Goal: Task Accomplishment & Management: Use online tool/utility

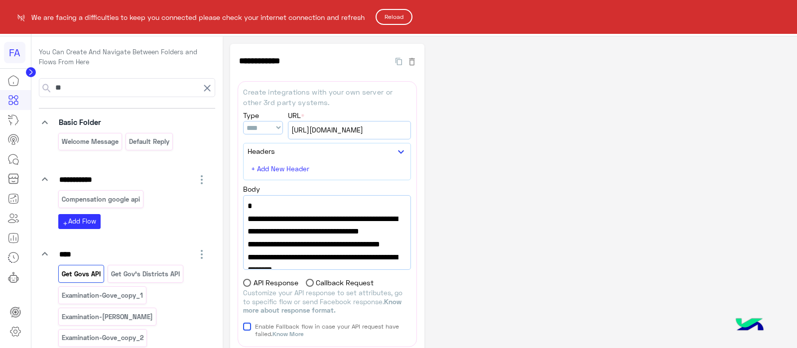
select select "****"
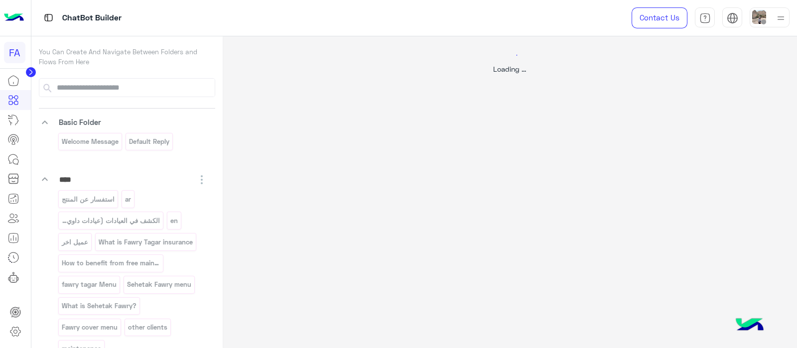
select select "****"
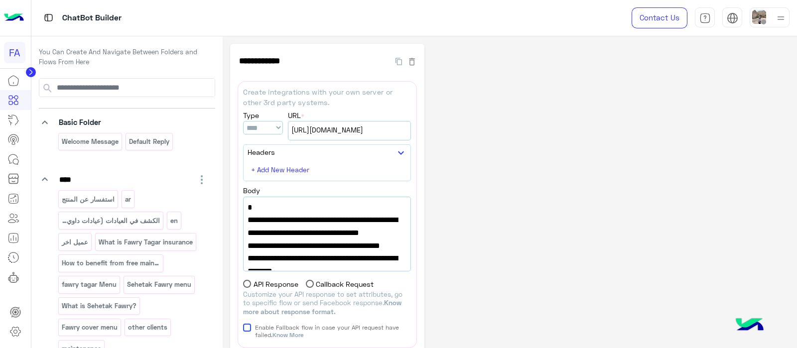
click at [27, 75] on circle at bounding box center [31, 72] width 10 height 10
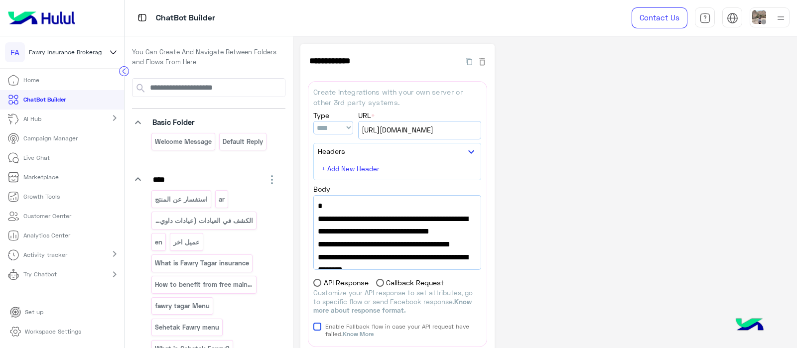
click at [123, 72] on icon at bounding box center [124, 71] width 2 height 5
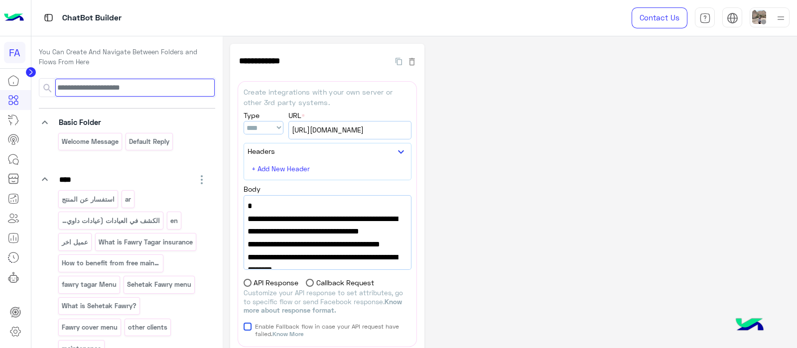
click at [115, 89] on input at bounding box center [134, 88] width 159 height 18
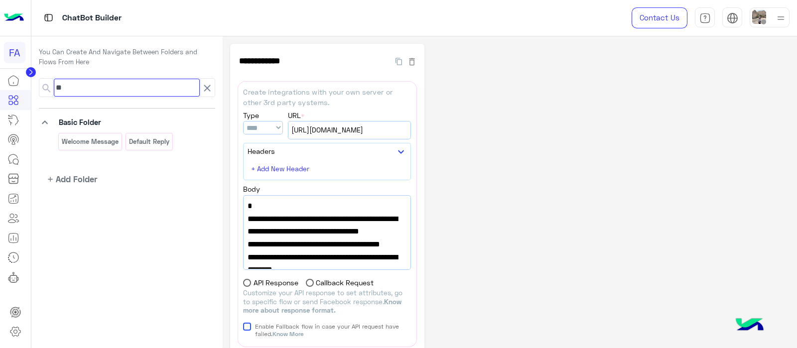
type input "*"
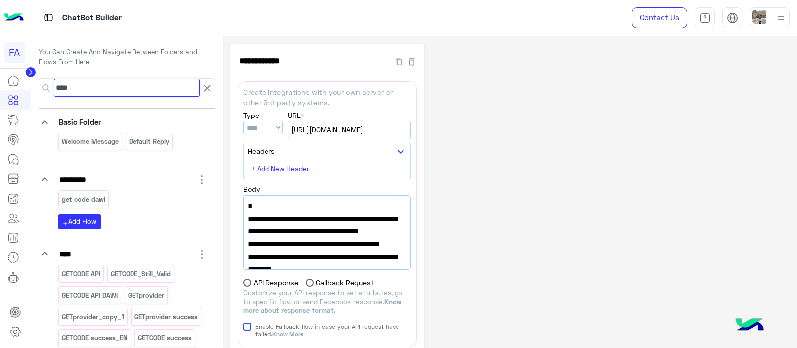
click at [126, 87] on input "***" at bounding box center [127, 88] width 146 height 18
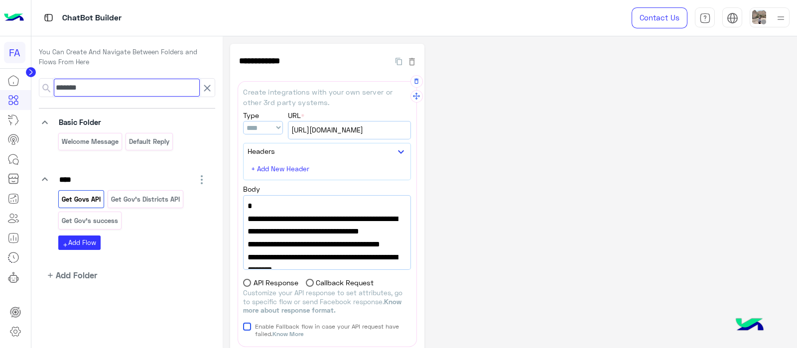
type input "*******"
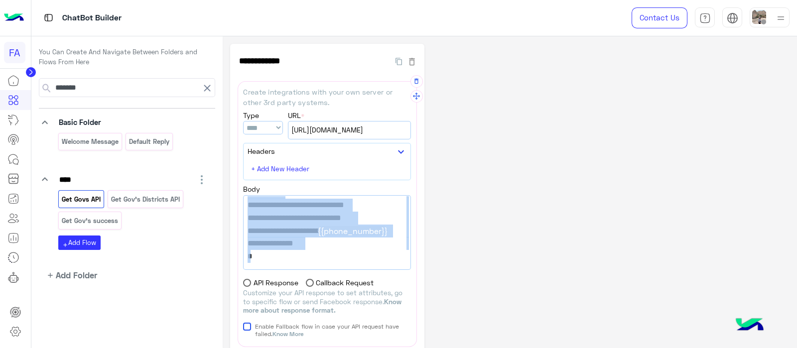
scroll to position [205, 0]
drag, startPoint x: 245, startPoint y: 200, endPoint x: 390, endPoint y: 265, distance: 158.7
click at [390, 265] on div "{ "url":"https://widebot-enterprises.s3.amazonaws.com/Fawry/Fawry-Network-Govs.…" at bounding box center [327, 233] width 167 height 74
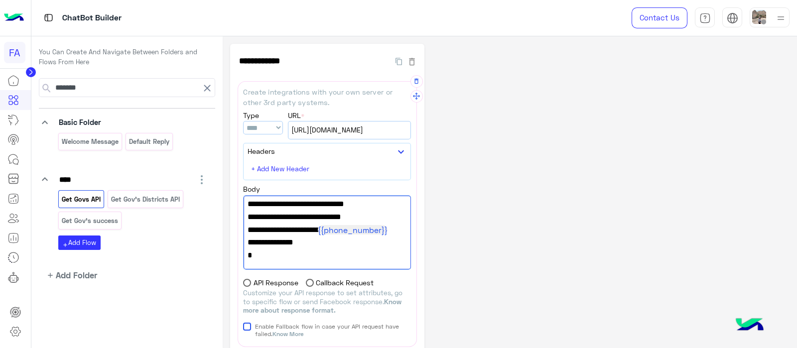
scroll to position [204, 0]
click at [390, 265] on div "1441" at bounding box center [397, 264] width 18 height 10
click at [91, 224] on p "Get Gov's success" at bounding box center [90, 220] width 58 height 11
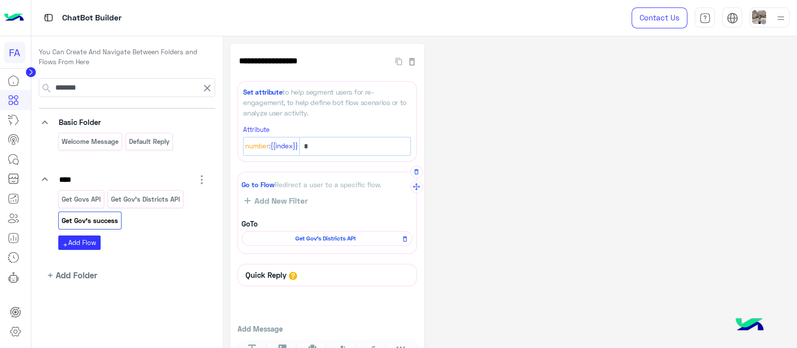
click at [333, 237] on span "Get Gov's Districts API" at bounding box center [325, 238] width 156 height 9
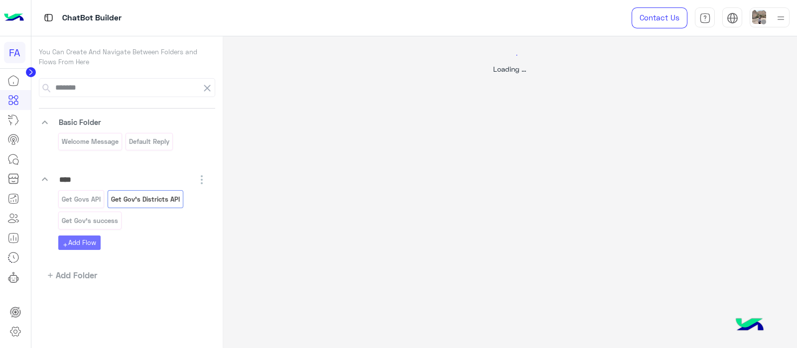
select select "****"
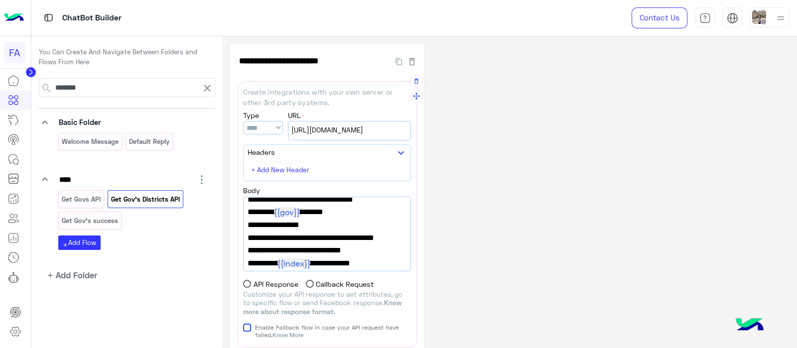
scroll to position [0, 0]
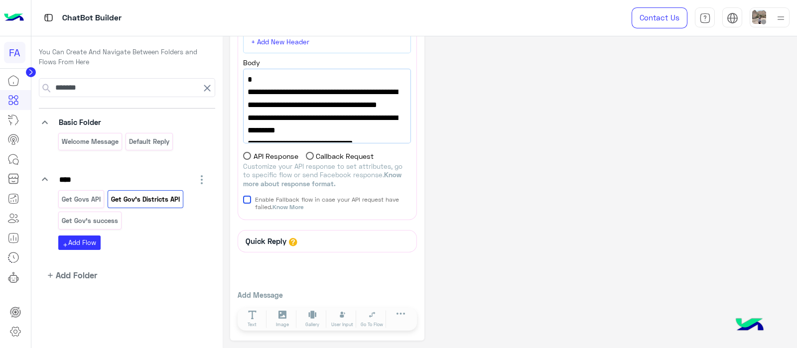
click at [209, 83] on icon at bounding box center [207, 88] width 12 height 12
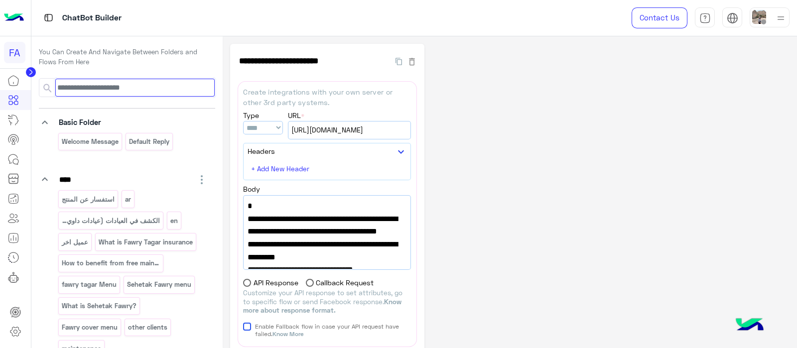
click at [83, 83] on input at bounding box center [134, 88] width 159 height 18
click at [102, 93] on input at bounding box center [134, 88] width 159 height 18
click at [585, 237] on div "**********" at bounding box center [509, 256] width 559 height 424
click at [15, 151] on link at bounding box center [13, 159] width 27 height 20
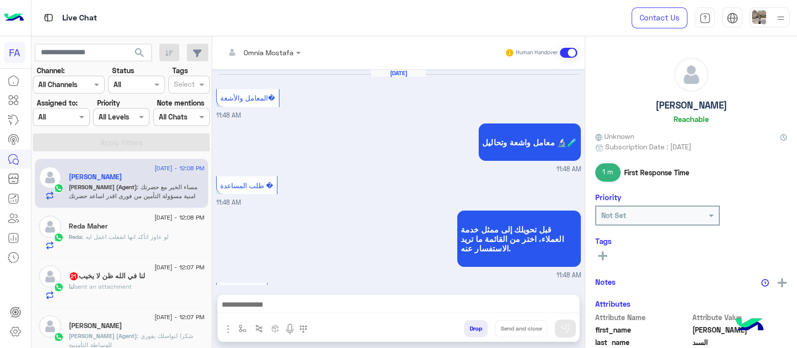
scroll to position [174, 0]
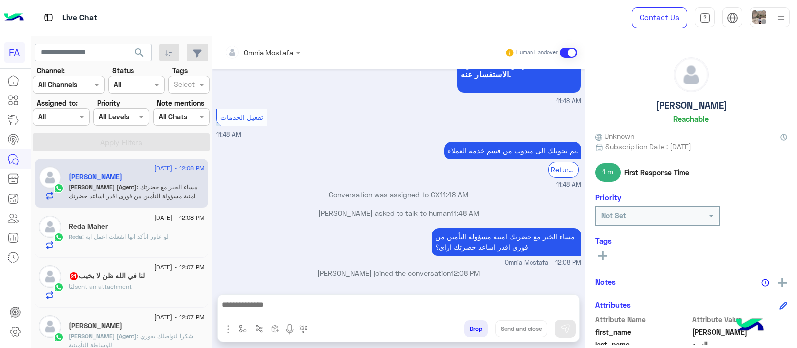
drag, startPoint x: 208, startPoint y: 163, endPoint x: 209, endPoint y: 194, distance: 30.9
click at [209, 194] on div "3 September - 12:08 PM محمود السيد Omnia Mostafa (Agent) : مساء الخير مع حضرتك …" at bounding box center [121, 253] width 181 height 197
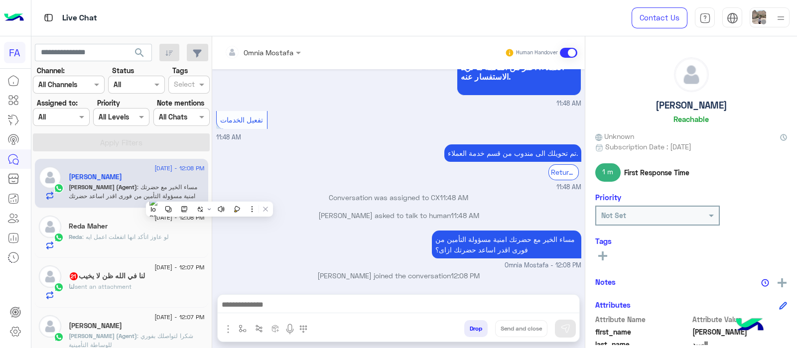
scroll to position [690, 0]
click at [107, 233] on p "Reda : لو عاوز اتأكد انها اتفعلت اعمل ايه" at bounding box center [119, 237] width 100 height 9
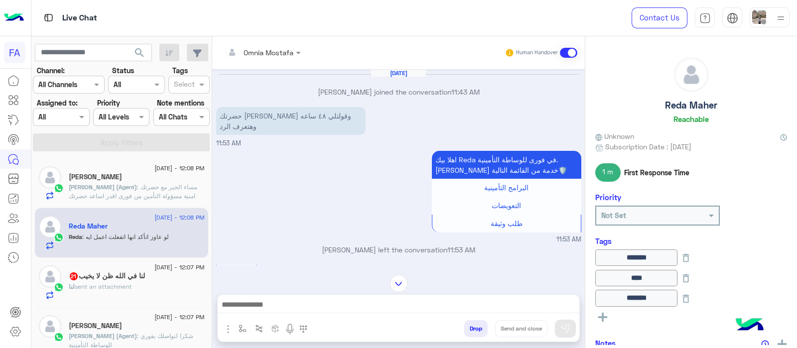
scroll to position [464, 0]
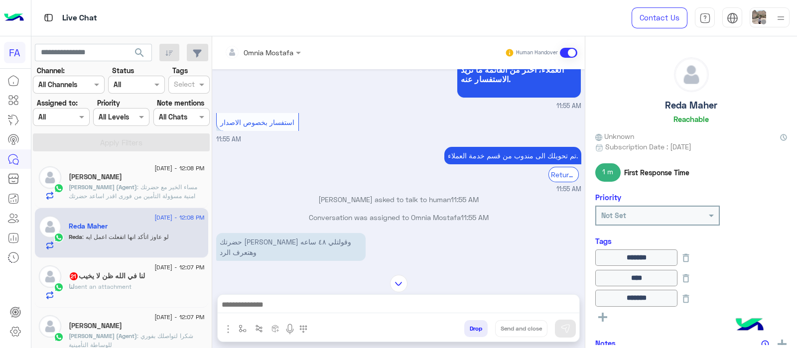
click at [97, 278] on h5 "لنا في الله ظن لا يخيب 21" at bounding box center [107, 276] width 76 height 8
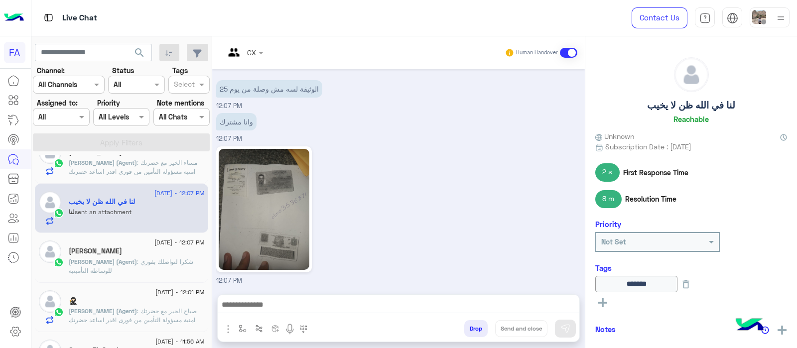
scroll to position [77, 0]
click at [101, 255] on span "Omnia Mostafa (Agent)" at bounding box center [103, 258] width 68 height 7
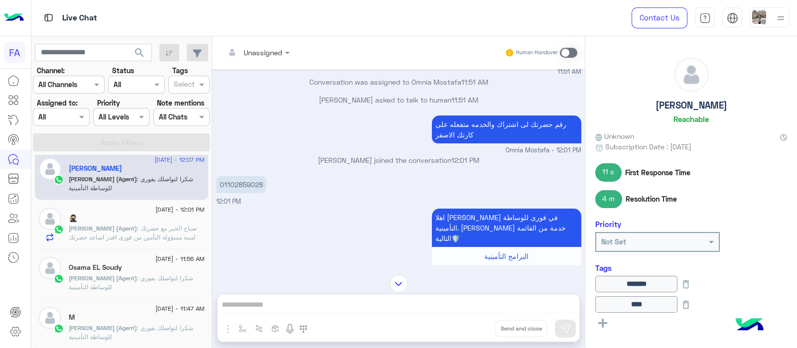
scroll to position [159, 0]
click at [94, 216] on div "🥷🏻" at bounding box center [137, 217] width 136 height 10
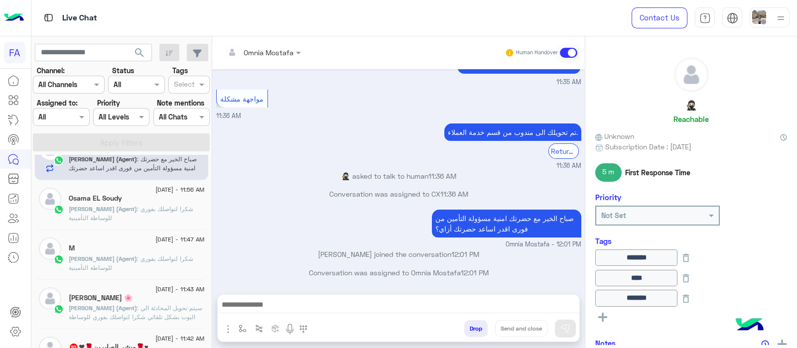
scroll to position [227, 0]
click at [17, 98] on icon at bounding box center [15, 97] width 3 height 3
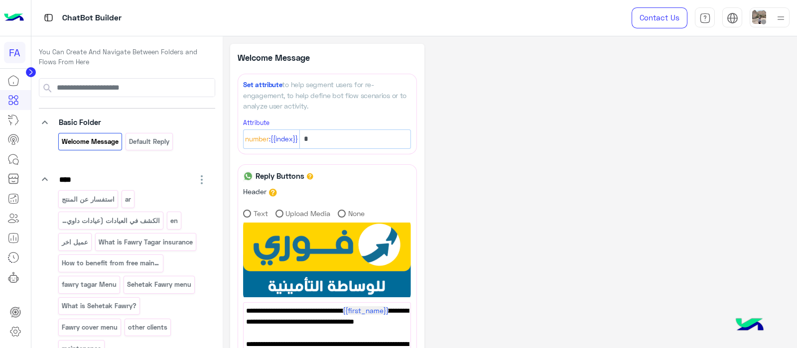
click at [520, 210] on div "**********" at bounding box center [509, 322] width 559 height 556
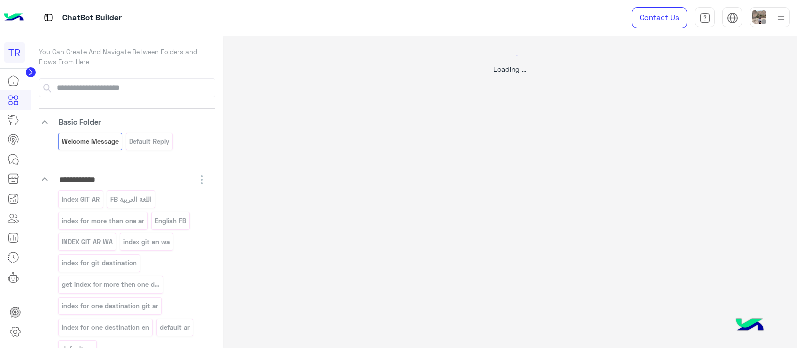
select select "*"
